Goal: Task Accomplishment & Management: Manage account settings

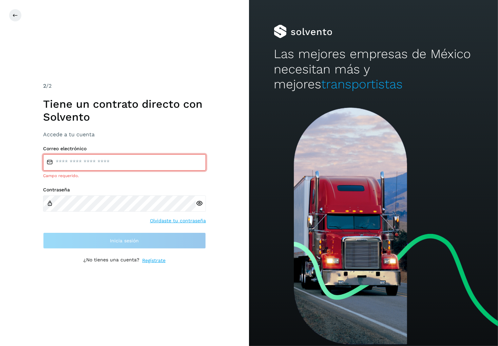
type input "**********"
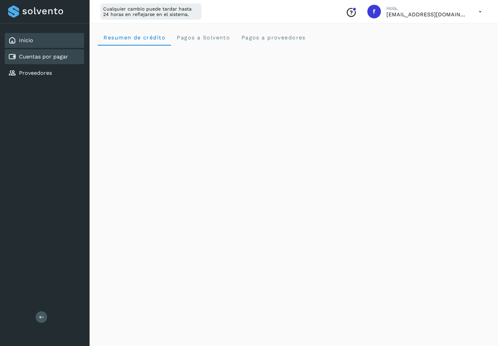
click at [55, 56] on link "Cuentas por pagar" at bounding box center [43, 56] width 49 height 6
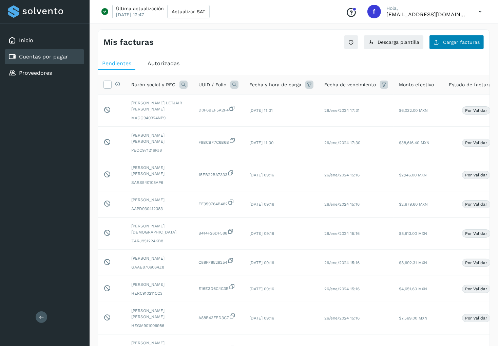
click at [457, 44] on span "Cargar facturas" at bounding box center [461, 42] width 37 height 5
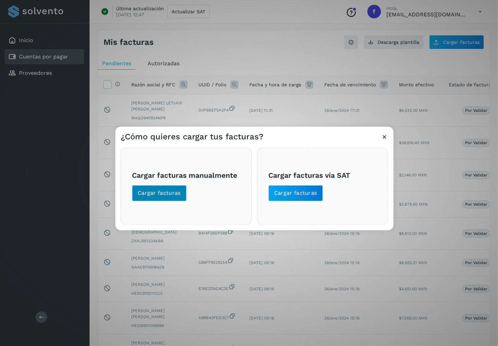
click at [175, 194] on span "Cargar facturas" at bounding box center [159, 192] width 43 height 7
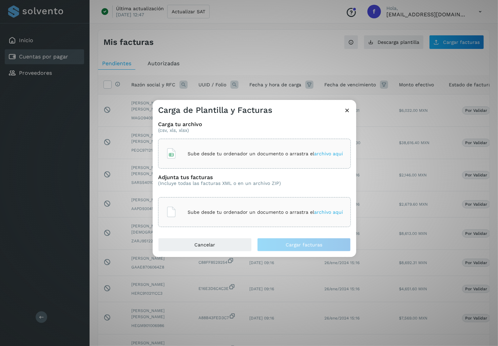
click at [194, 151] on p "Sube desde tu ordenador un documento o arrastra el archivo aquí" at bounding box center [266, 154] width 156 height 6
click at [205, 220] on div "Sube desde tu ordenador un documento o arrastra el archivo aquí" at bounding box center [254, 212] width 177 height 18
click at [181, 214] on div "Sube desde tu ordenador un documento o arrastra el archivo aquí" at bounding box center [254, 212] width 177 height 18
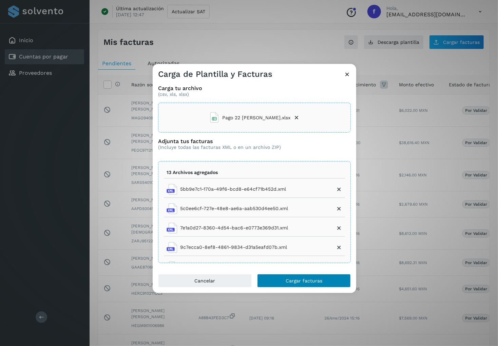
click at [309, 286] on button "Cargar facturas" at bounding box center [304, 281] width 94 height 14
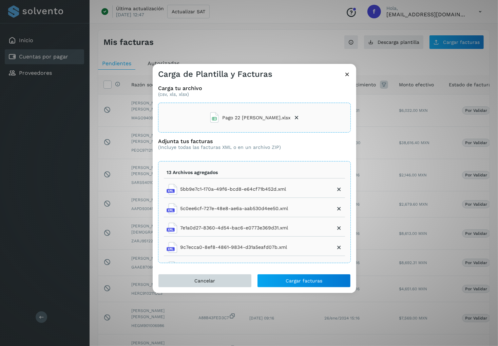
click at [209, 278] on span "Cancelar" at bounding box center [205, 280] width 21 height 5
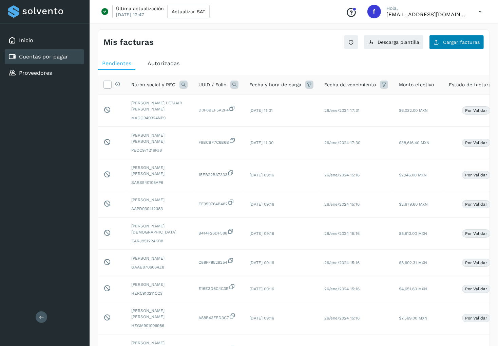
click at [440, 46] on button "Cargar facturas" at bounding box center [457, 42] width 55 height 14
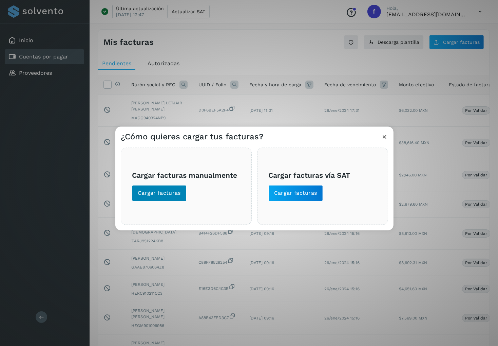
click at [162, 200] on div "Cargar facturas manualmente Cargar facturas" at bounding box center [186, 186] width 131 height 77
click at [162, 197] on button "Cargar facturas" at bounding box center [159, 193] width 55 height 16
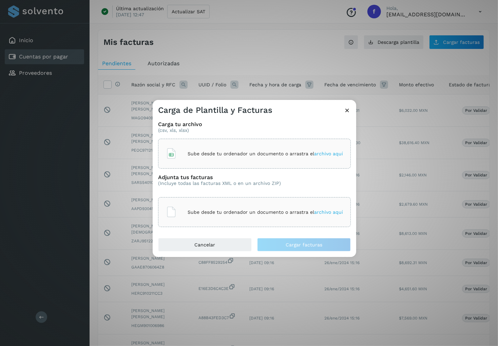
click at [201, 153] on p "Sube desde tu ordenador un documento o arrastra el archivo aquí" at bounding box center [266, 154] width 156 height 6
click at [202, 212] on p "Sube desde tu ordenador un documento o arrastra el archivo aquí" at bounding box center [266, 212] width 156 height 6
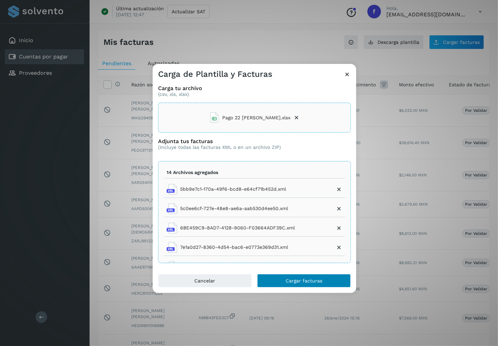
click at [322, 278] on span "Cargar facturas" at bounding box center [304, 280] width 37 height 5
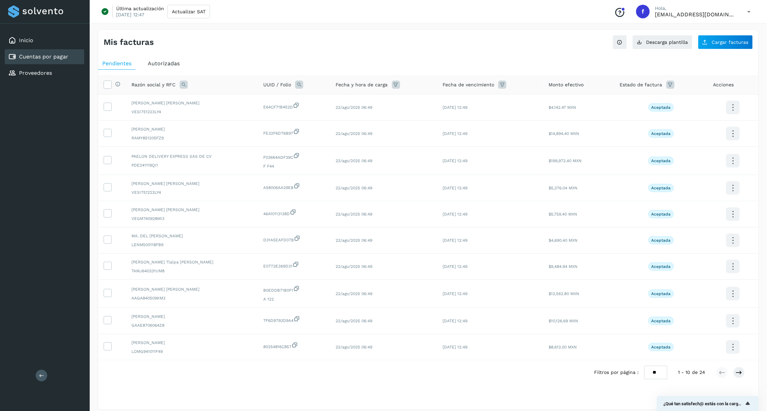
click at [498, 87] on icon at bounding box center [670, 84] width 8 height 8
click at [498, 98] on input "text" at bounding box center [620, 101] width 73 height 11
click at [498, 170] on icon at bounding box center [590, 168] width 7 height 7
type input "**********"
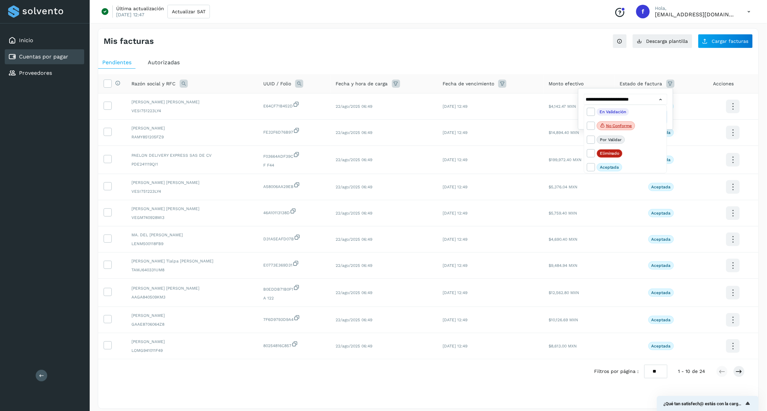
click at [498, 93] on div at bounding box center [383, 205] width 767 height 411
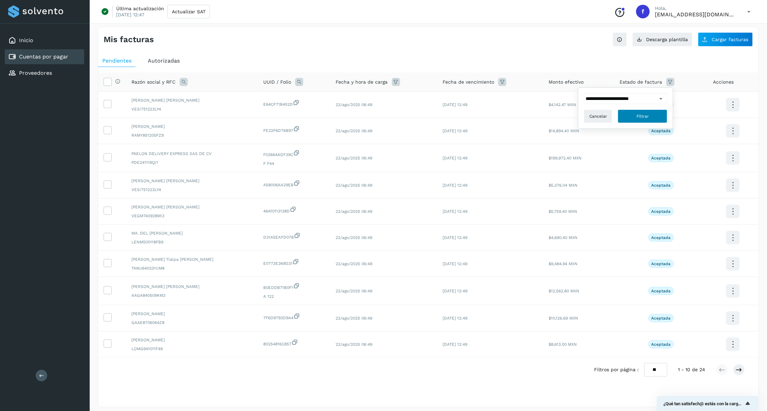
click at [498, 109] on button "Filtrar" at bounding box center [643, 116] width 50 height 14
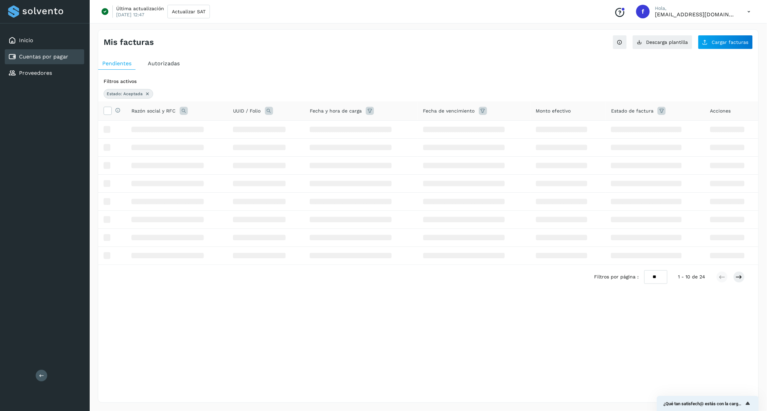
scroll to position [0, 0]
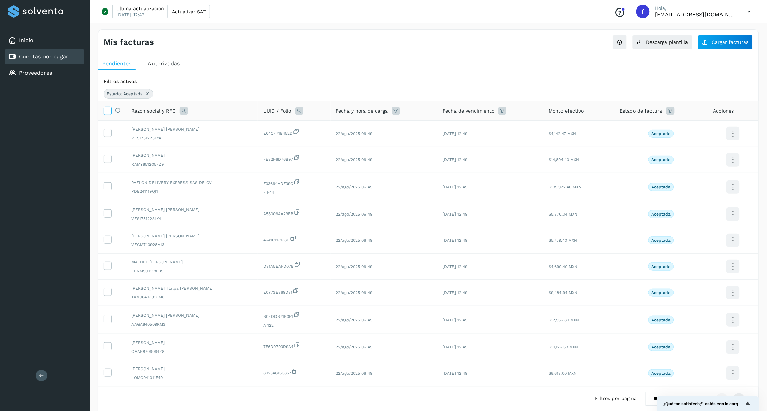
click at [108, 111] on icon at bounding box center [107, 110] width 7 height 7
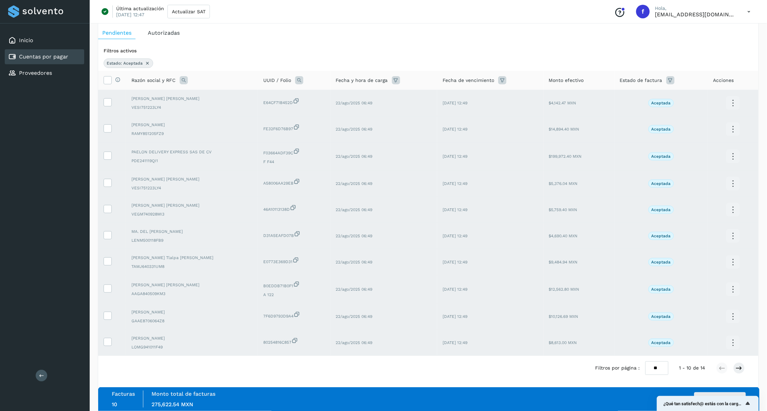
scroll to position [30, 0]
select select "**"
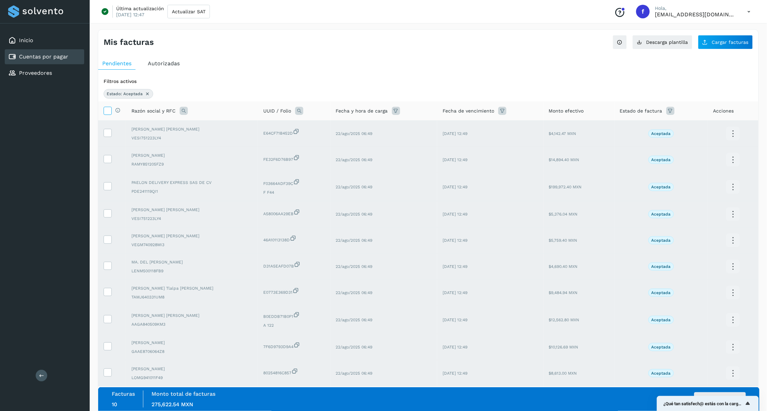
click at [110, 112] on icon at bounding box center [107, 110] width 7 height 7
click at [498, 345] on button "Autorizar facturas" at bounding box center [720, 399] width 52 height 14
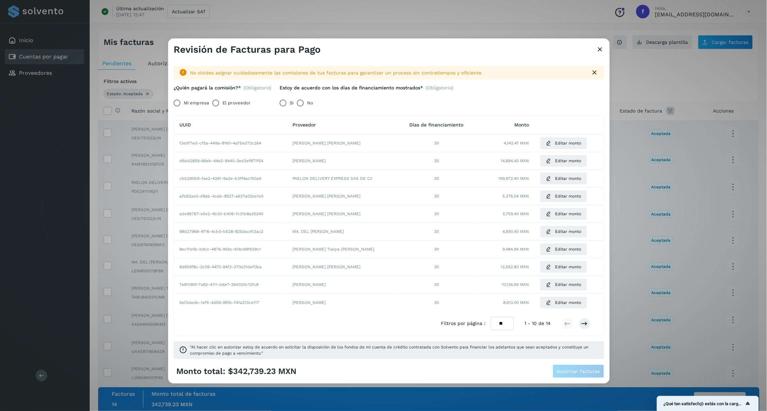
click at [193, 102] on label "Mi empresa" at bounding box center [196, 103] width 25 height 14
click at [310, 101] on label "No" at bounding box center [310, 103] width 6 height 14
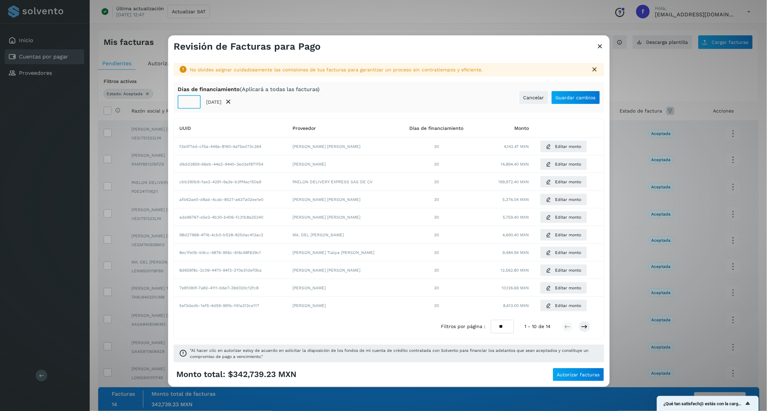
click at [187, 103] on input "**" at bounding box center [189, 102] width 23 height 14
type input "**"
click at [498, 98] on button "Guardar cambios" at bounding box center [575, 98] width 49 height 14
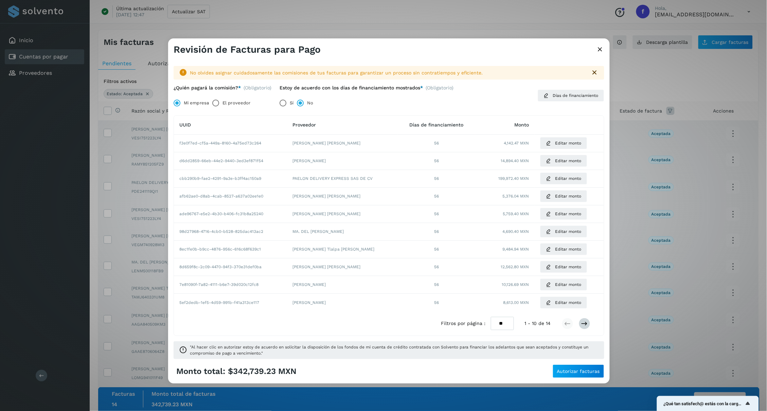
click at [498, 323] on icon at bounding box center [584, 323] width 7 height 7
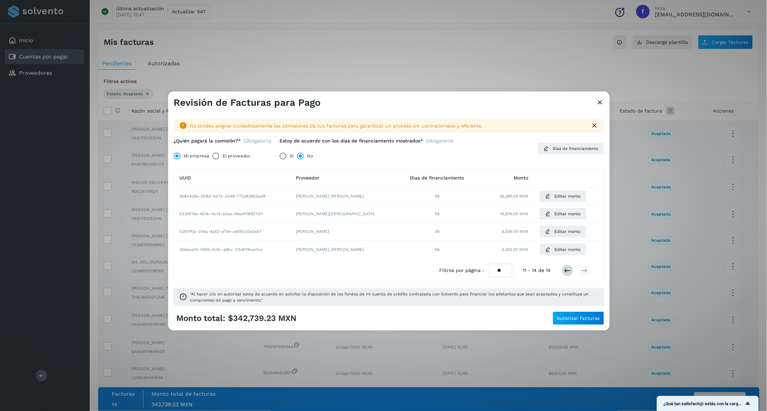
click at [498, 270] on icon at bounding box center [567, 270] width 7 height 7
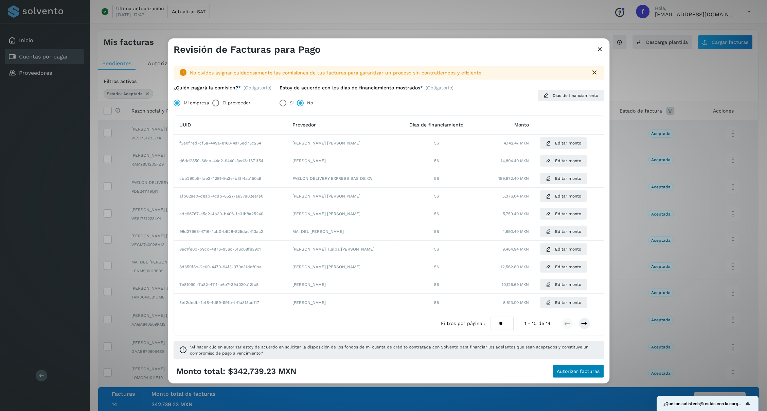
click at [498, 345] on span "Autorizar facturas" at bounding box center [578, 370] width 43 height 5
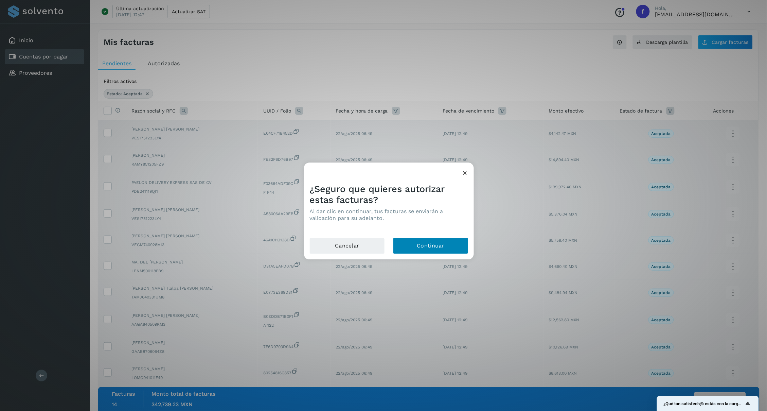
click at [417, 239] on button "Continuar" at bounding box center [430, 245] width 75 height 16
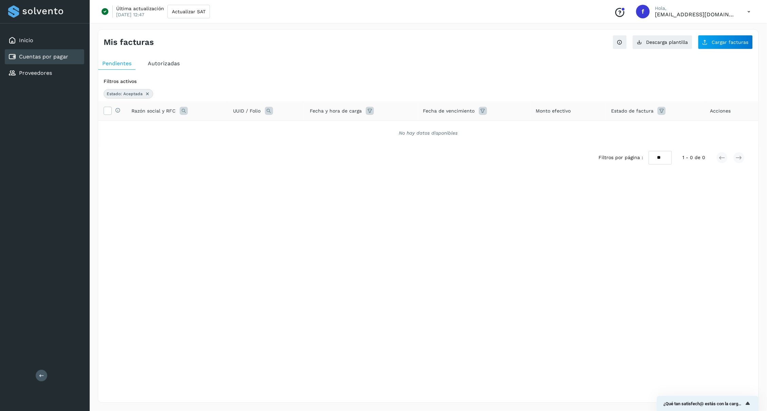
click at [498, 112] on span "Estado de factura" at bounding box center [632, 110] width 42 height 7
click at [498, 112] on icon at bounding box center [661, 111] width 8 height 8
click at [498, 121] on div "**********" at bounding box center [706, 136] width 94 height 41
click at [498, 124] on input "**********" at bounding box center [700, 127] width 73 height 11
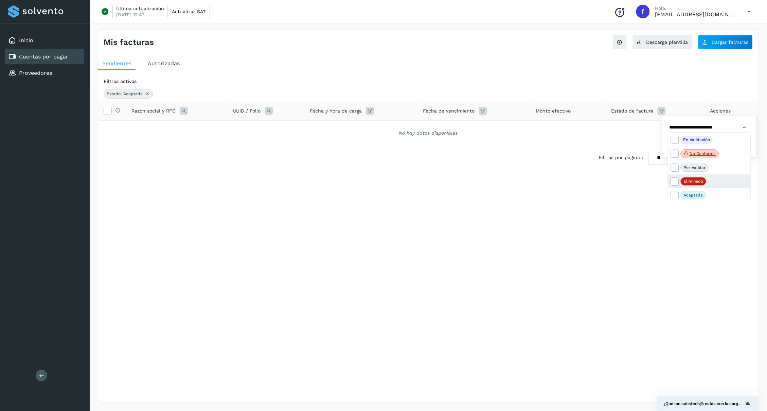
drag, startPoint x: 671, startPoint y: 195, endPoint x: 683, endPoint y: 180, distance: 19.4
click at [498, 195] on icon at bounding box center [674, 194] width 7 height 7
click at [498, 193] on p "Pre Autorizado" at bounding box center [699, 194] width 30 height 5
click at [498, 195] on icon at bounding box center [674, 193] width 7 height 7
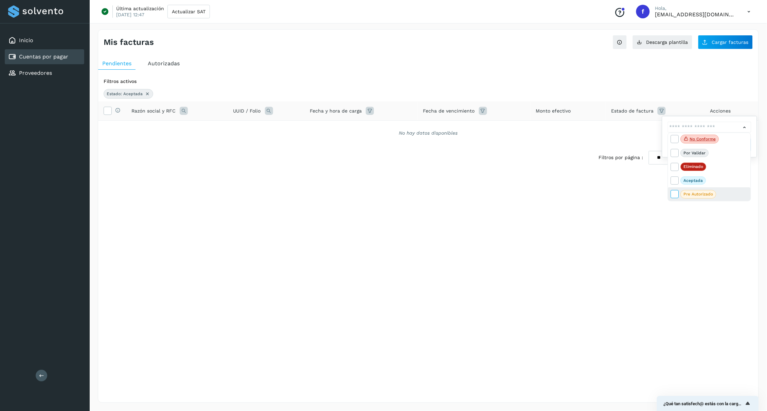
type input "**********"
click at [498, 121] on div at bounding box center [383, 205] width 767 height 411
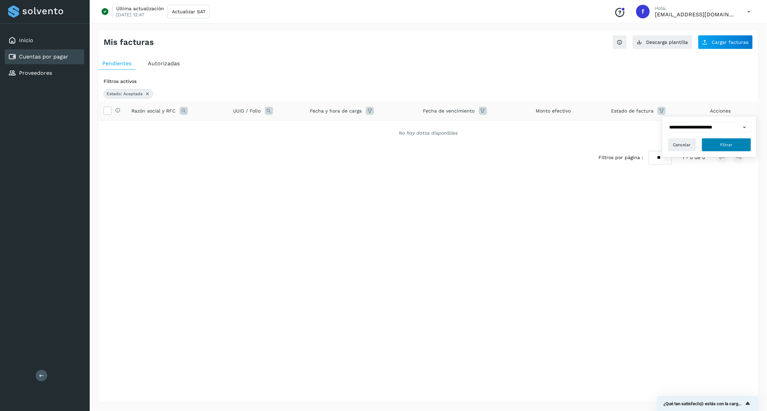
click at [498, 138] on button "Filtrar" at bounding box center [727, 145] width 50 height 14
select select "**"
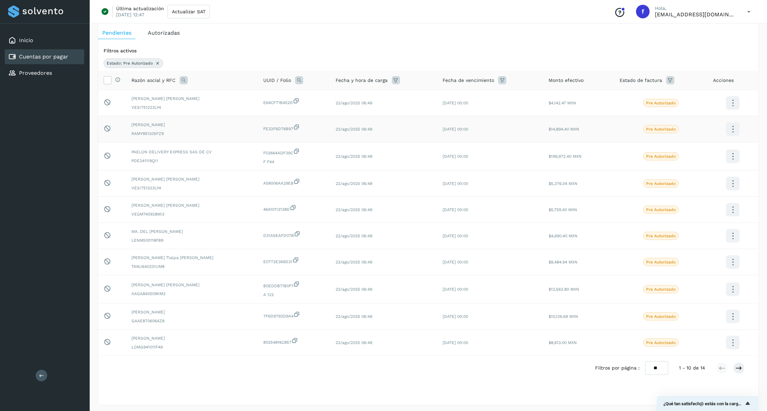
scroll to position [30, 0]
